Goal: Information Seeking & Learning: Check status

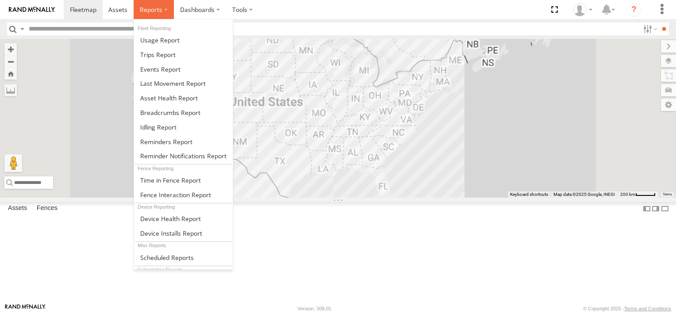
click at [159, 9] on span at bounding box center [151, 9] width 23 height 8
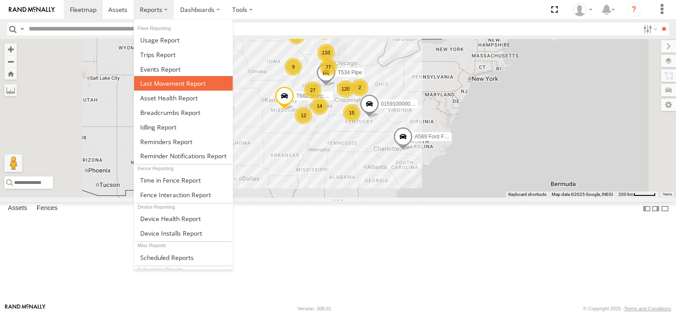
click at [163, 83] on span at bounding box center [172, 83] width 65 height 8
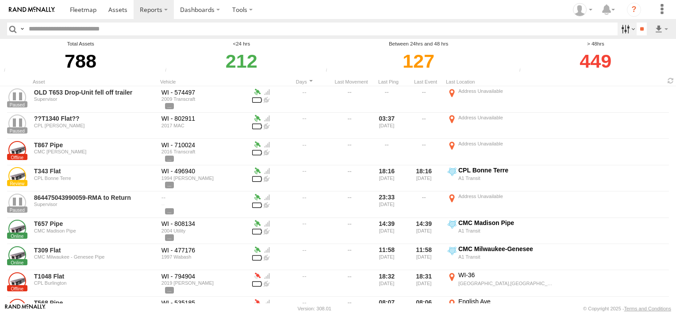
click at [625, 29] on label at bounding box center [626, 29] width 19 height 13
click at [625, 30] on label at bounding box center [626, 29] width 19 height 13
click at [626, 30] on label at bounding box center [626, 29] width 19 height 13
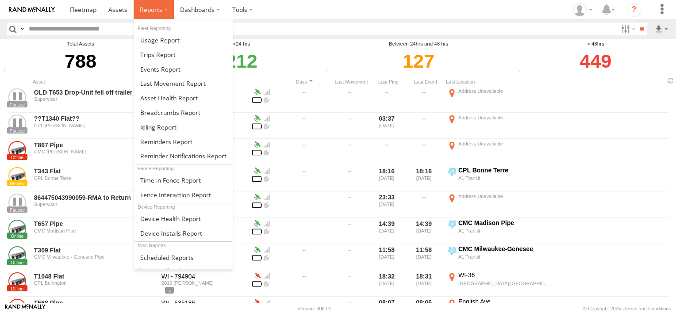
click at [163, 8] on label at bounding box center [154, 9] width 40 height 19
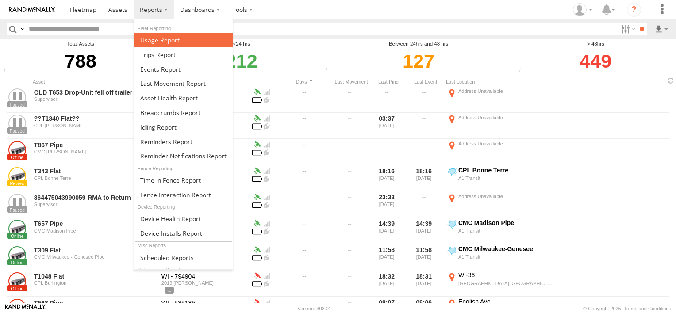
click at [161, 39] on span at bounding box center [159, 40] width 39 height 8
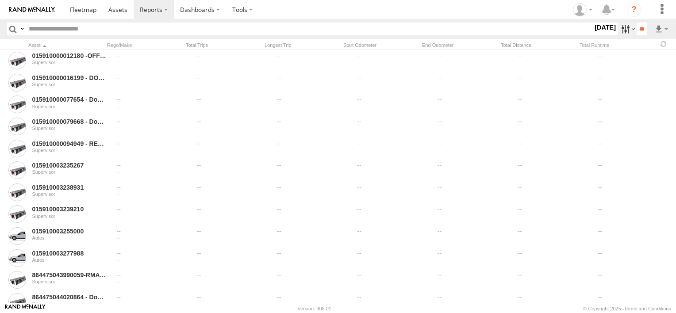
click at [625, 28] on label at bounding box center [626, 29] width 19 height 13
click at [626, 27] on label at bounding box center [626, 29] width 19 height 13
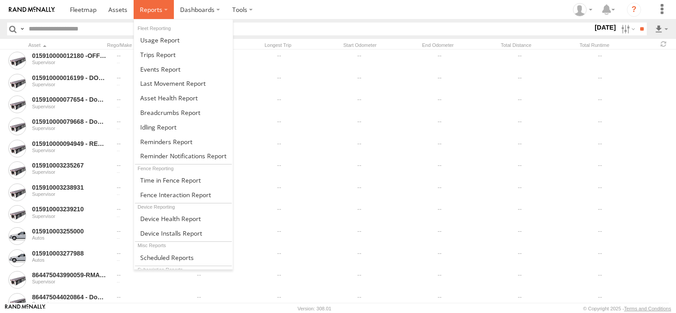
click at [163, 10] on label at bounding box center [154, 9] width 40 height 19
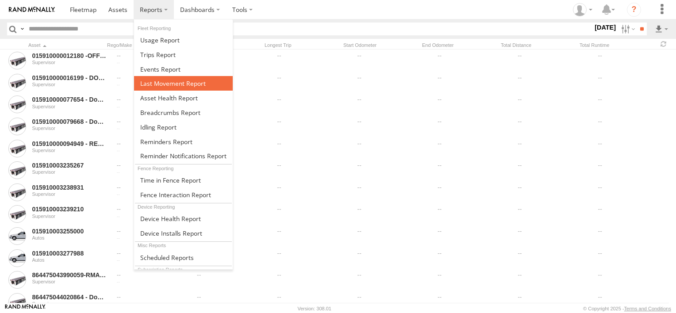
click at [172, 81] on span at bounding box center [172, 83] width 65 height 8
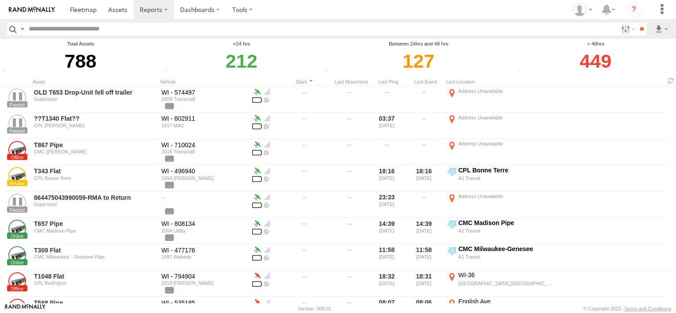
click at [591, 56] on div "449" at bounding box center [596, 61] width 158 height 27
drag, startPoint x: 463, startPoint y: 261, endPoint x: 461, endPoint y: 276, distance: 14.7
click at [463, 266] on label "CMC Milwaukee-Genesee A1 Transit 43.01383 -88.41785" at bounding box center [501, 257] width 111 height 24
click at [0, 0] on label "×" at bounding box center [0, 0] width 0 height 0
click at [481, 223] on div "CMC Madison Pipe" at bounding box center [506, 223] width 97 height 8
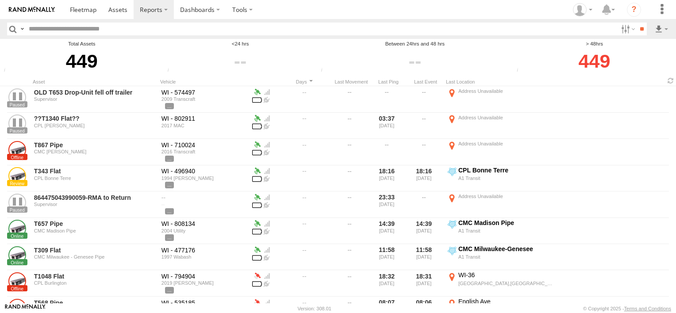
click at [0, 0] on label "×" at bounding box center [0, 0] width 0 height 0
click at [622, 30] on label at bounding box center [626, 29] width 19 height 13
click at [659, 57] on link at bounding box center [638, 60] width 54 height 13
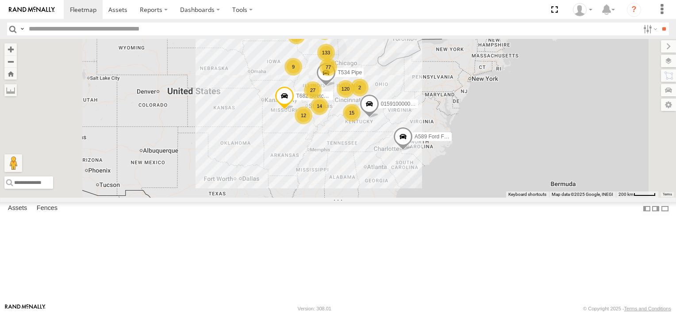
click at [186, 28] on input "text" at bounding box center [332, 29] width 614 height 13
type input "*****"
click at [659, 23] on input "**" at bounding box center [664, 29] width 10 height 13
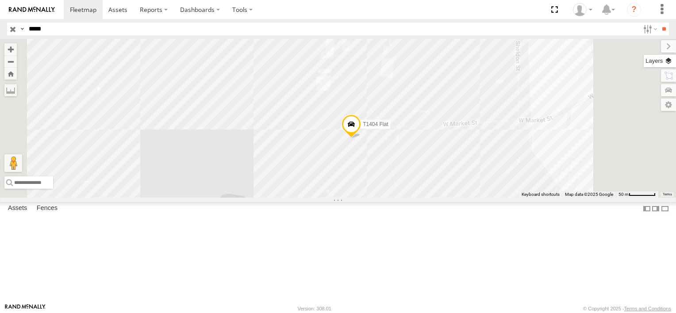
click at [668, 60] on label at bounding box center [660, 61] width 32 height 12
click at [0, 0] on span "Basemaps" at bounding box center [0, 0] width 0 height 0
click at [0, 0] on span "Satellite + Roadmap" at bounding box center [0, 0] width 0 height 0
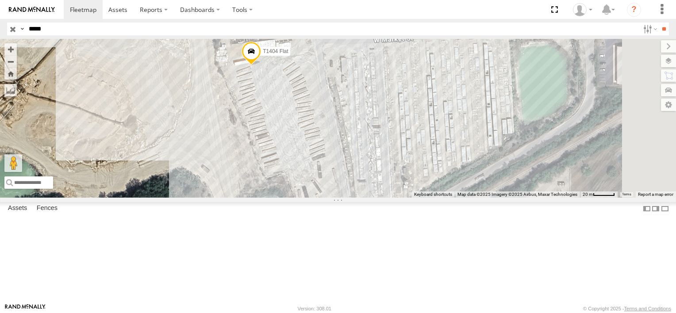
drag, startPoint x: 516, startPoint y: 234, endPoint x: 397, endPoint y: 152, distance: 144.0
click at [398, 152] on div "T1404 Flat" at bounding box center [338, 118] width 676 height 159
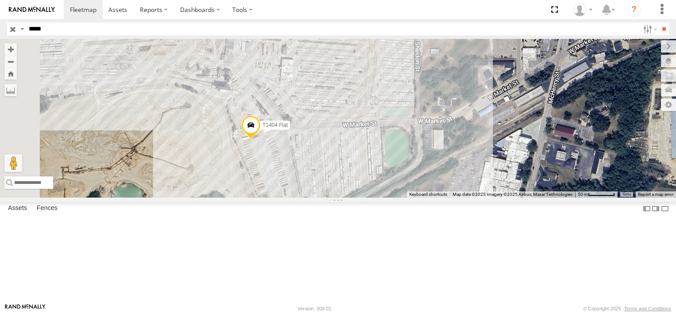
drag, startPoint x: 436, startPoint y: 94, endPoint x: 419, endPoint y: 147, distance: 55.7
click at [419, 147] on div "T1404 Flat" at bounding box center [338, 118] width 676 height 159
